Goal: Use online tool/utility: Utilize a website feature to perform a specific function

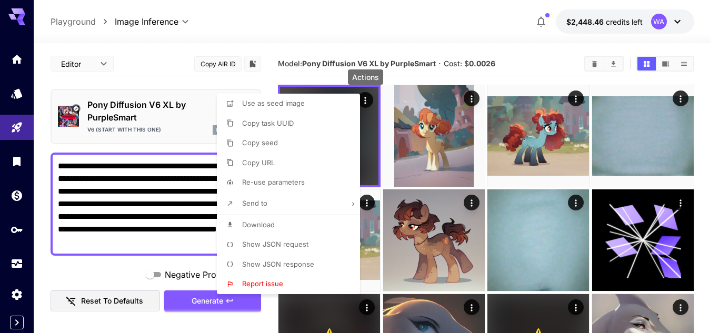
scroll to position [737, 0]
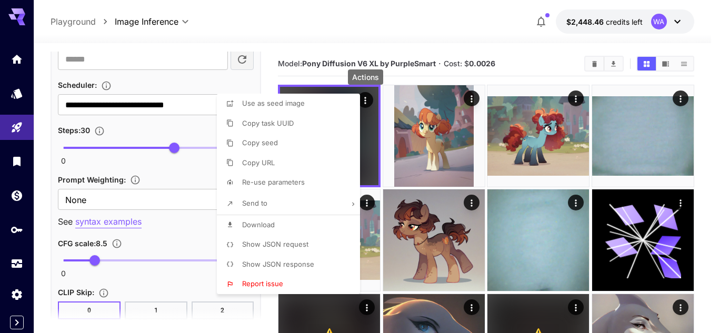
click at [397, 49] on div at bounding box center [359, 166] width 719 height 333
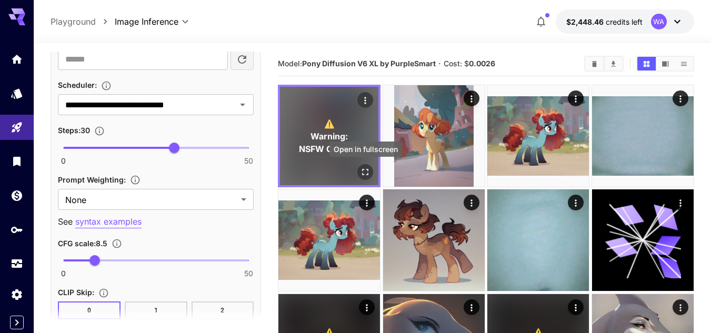
click at [365, 172] on icon "Open in fullscreen" at bounding box center [365, 172] width 11 height 11
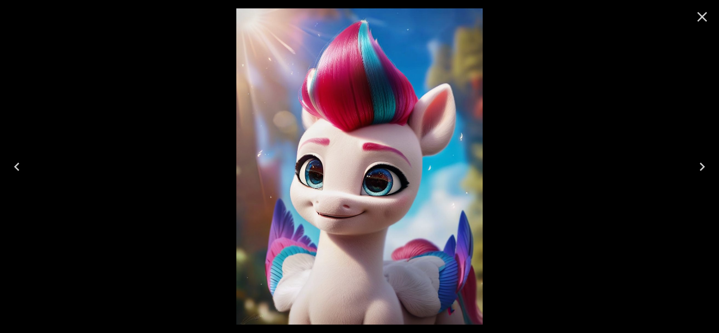
click at [696, 18] on icon "Close" at bounding box center [702, 16] width 17 height 17
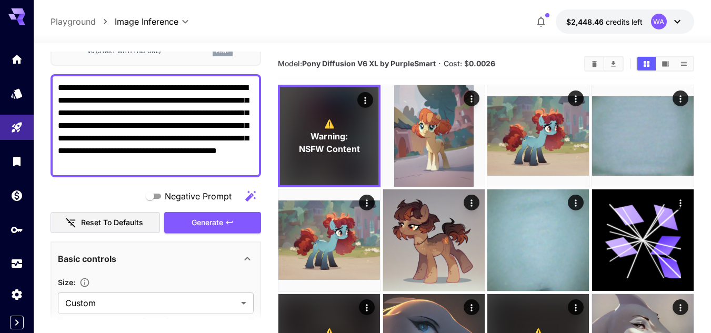
scroll to position [53, 0]
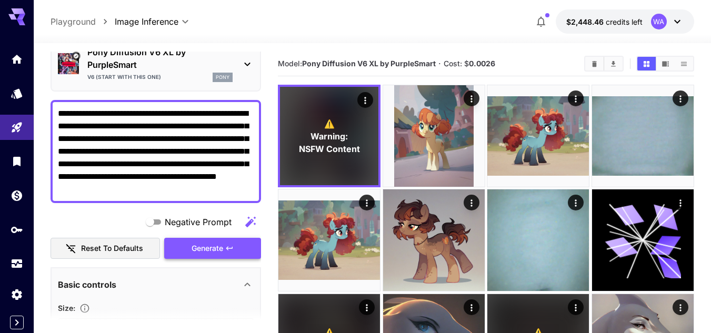
click at [192, 244] on span "Generate" at bounding box center [208, 248] width 32 height 13
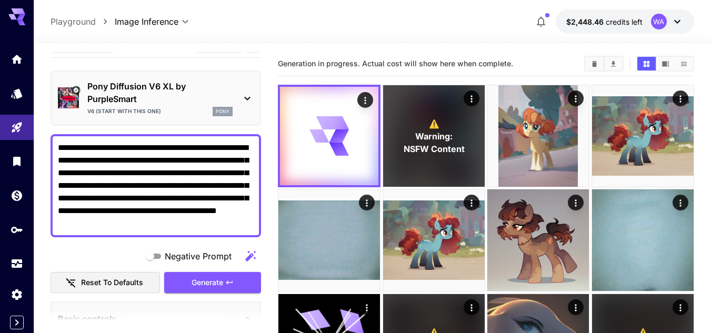
scroll to position [0, 0]
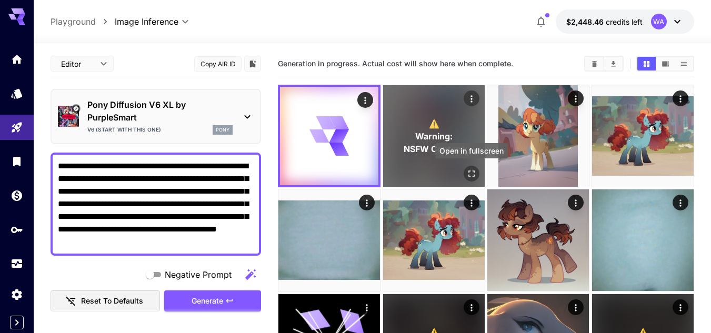
click at [475, 170] on icon "Open in fullscreen" at bounding box center [471, 173] width 11 height 11
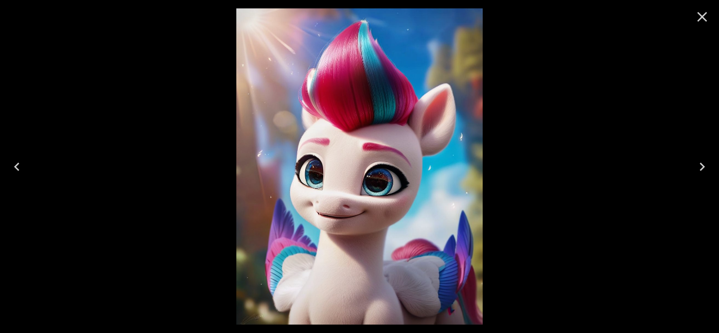
click at [703, 16] on icon "Close" at bounding box center [702, 17] width 10 height 10
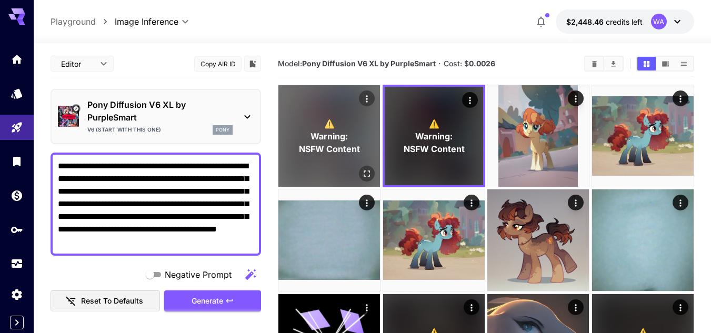
click at [364, 172] on icon "Open in fullscreen" at bounding box center [367, 174] width 6 height 6
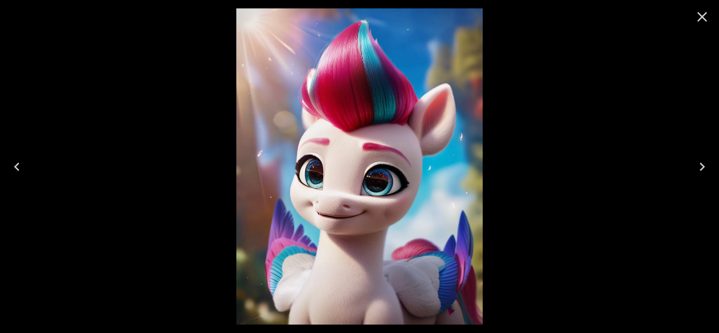
click at [706, 17] on icon "Close" at bounding box center [702, 16] width 17 height 17
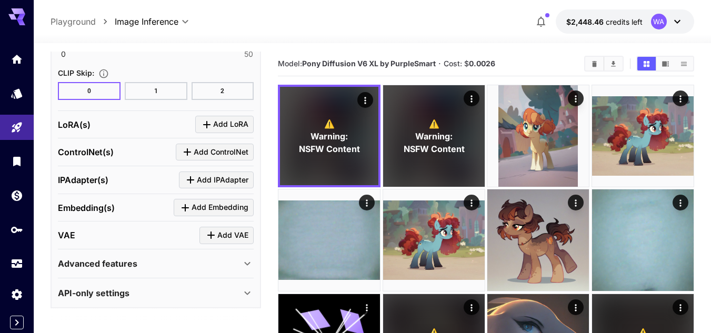
click at [116, 292] on p "API-only settings" at bounding box center [94, 293] width 72 height 13
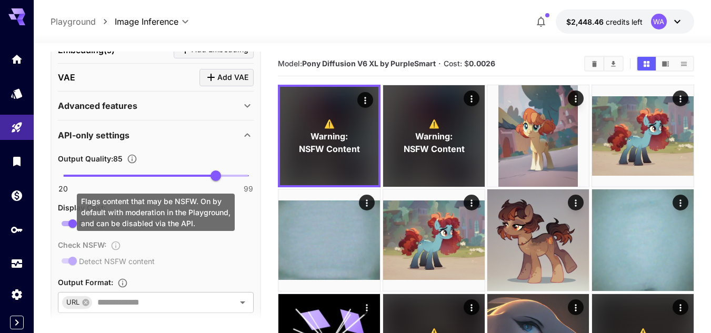
click at [74, 263] on div "Check NSFW : Detect NSFW content" at bounding box center [156, 252] width 196 height 29
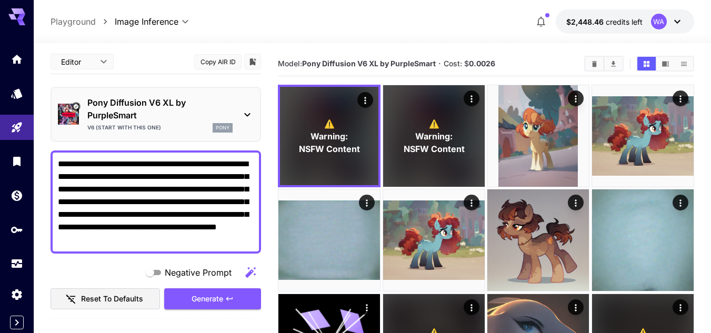
scroll to position [0, 0]
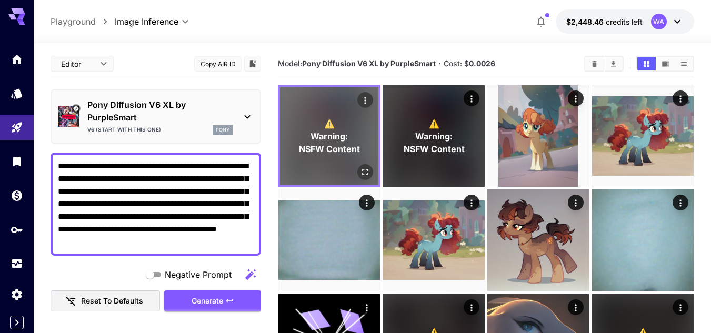
click at [362, 176] on icon "Open in fullscreen" at bounding box center [365, 172] width 11 height 11
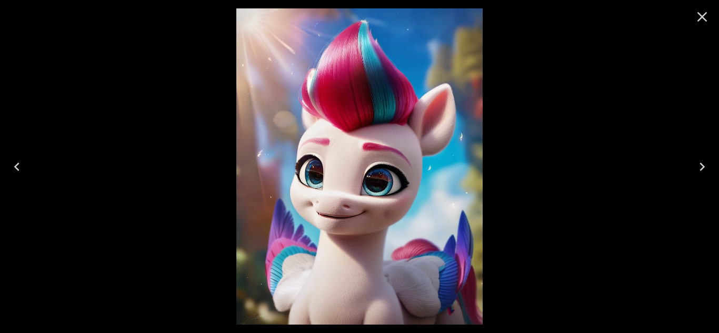
click at [703, 19] on icon "Close" at bounding box center [702, 16] width 17 height 17
